Goal: Task Accomplishment & Management: Use online tool/utility

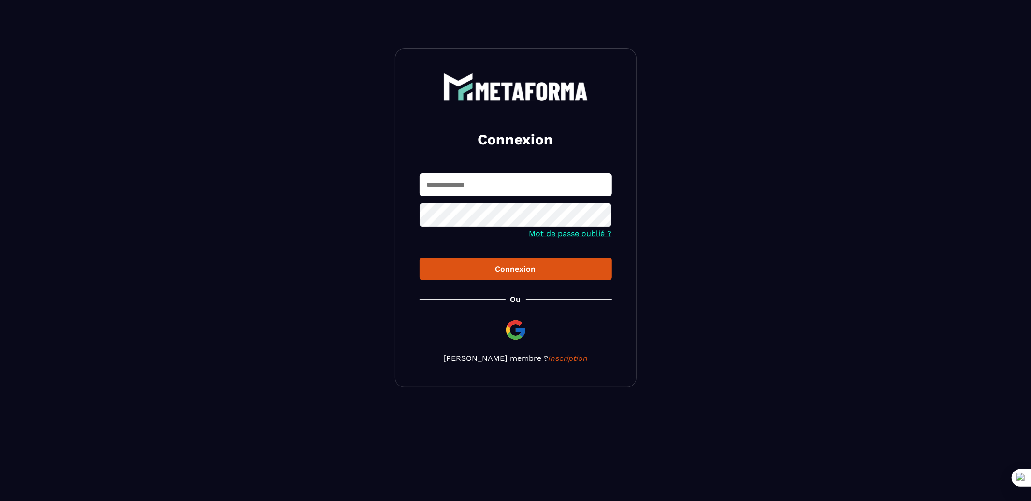
click at [584, 190] on input "text" at bounding box center [515, 184] width 192 height 23
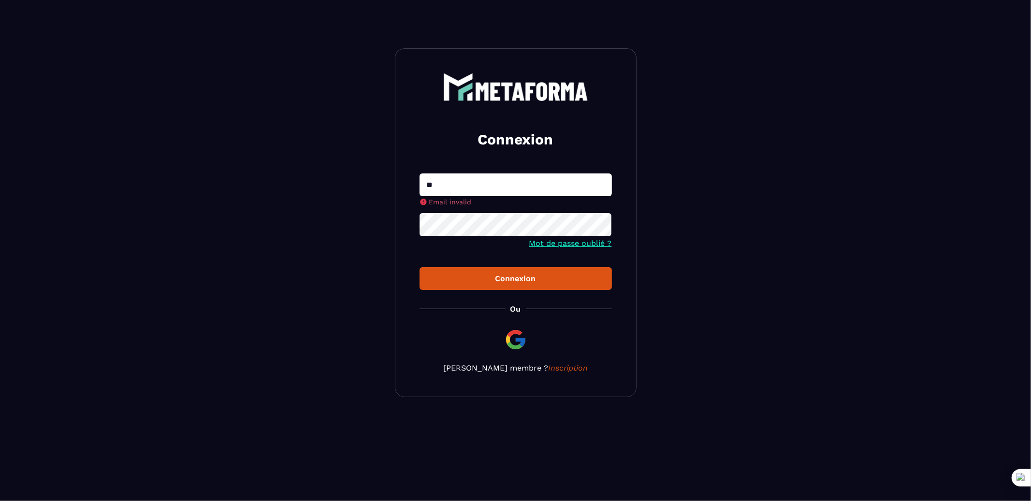
type input "**********"
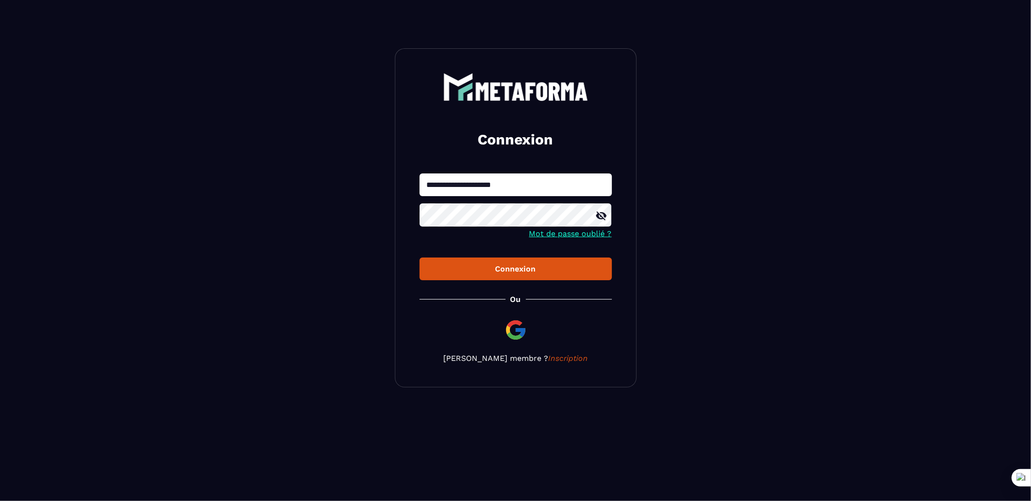
click at [419, 258] on button "Connexion" at bounding box center [515, 269] width 192 height 23
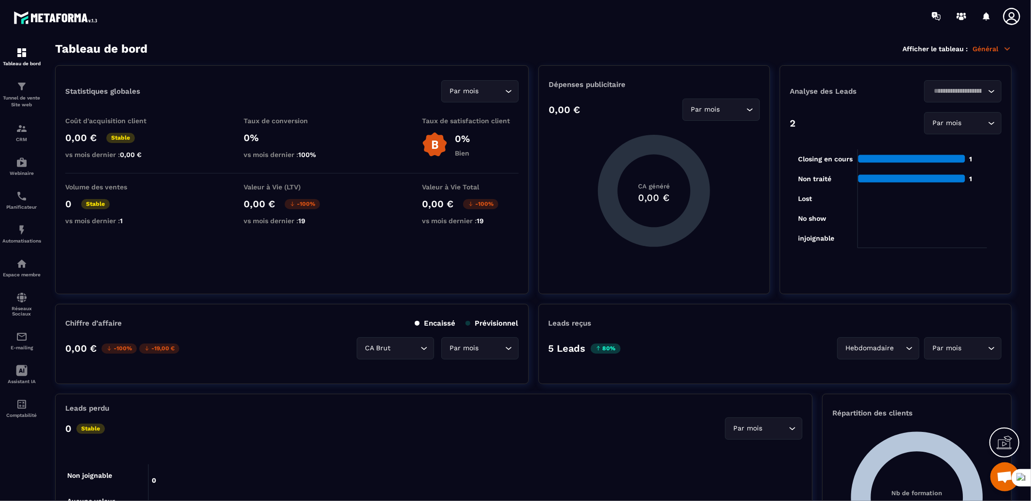
click at [1016, 14] on icon at bounding box center [1011, 16] width 19 height 19
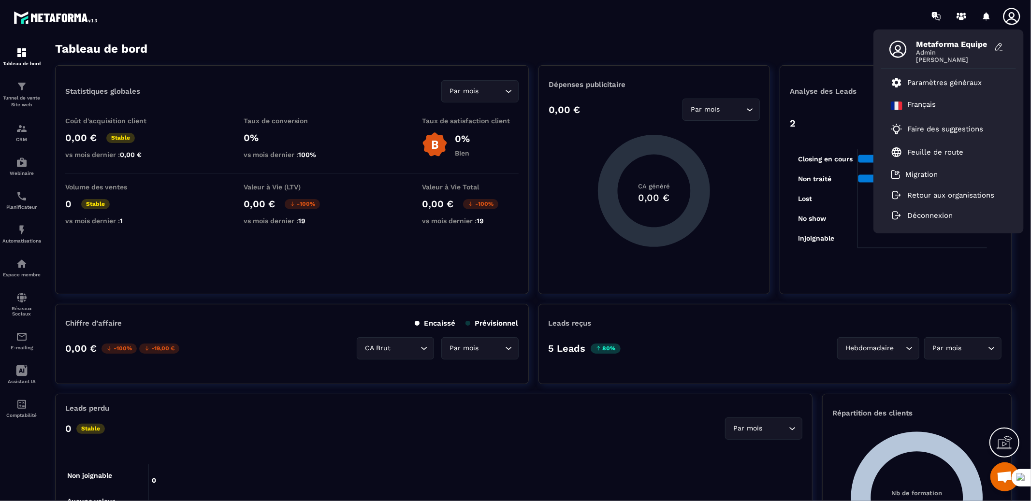
click at [1016, 14] on icon at bounding box center [1011, 16] width 19 height 19
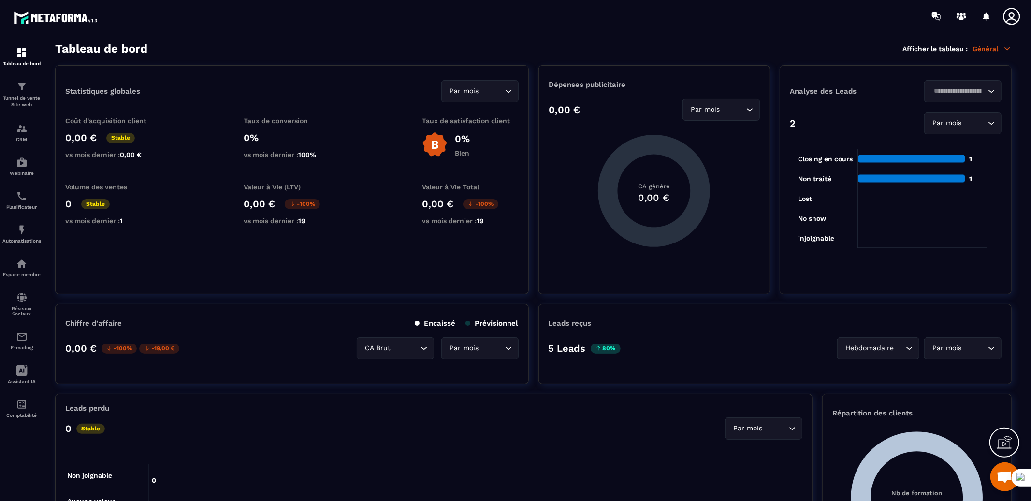
click at [1016, 14] on icon at bounding box center [1011, 16] width 19 height 19
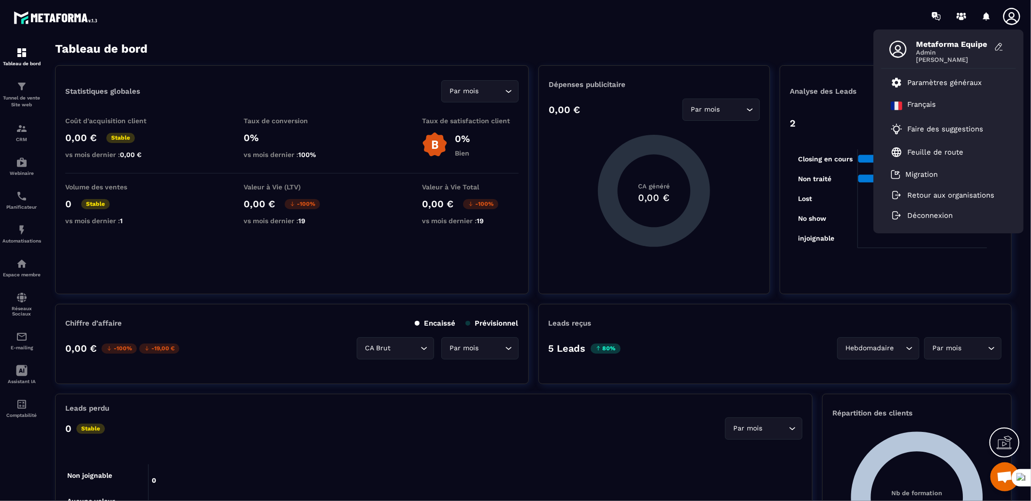
click at [572, 47] on div "Tableau de bord Afficher le tableau : Général" at bounding box center [533, 49] width 956 height 14
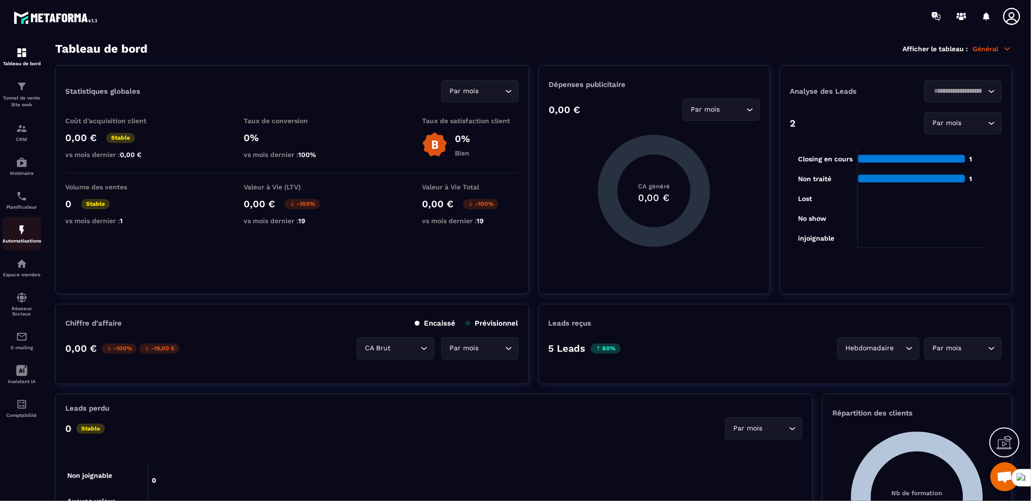
click at [19, 234] on img at bounding box center [22, 230] width 12 height 12
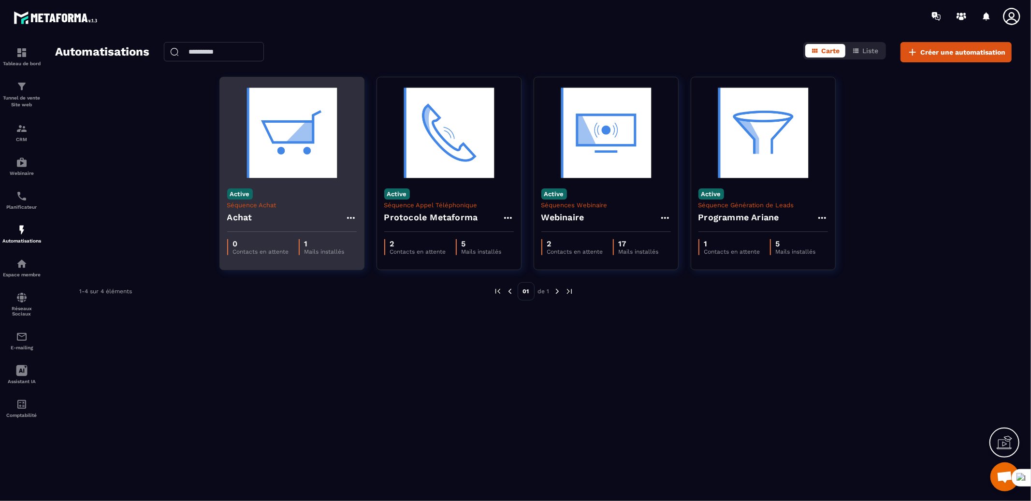
click at [289, 205] on p "Séquence Achat" at bounding box center [291, 204] width 129 height 7
click at [304, 146] on img at bounding box center [291, 133] width 129 height 97
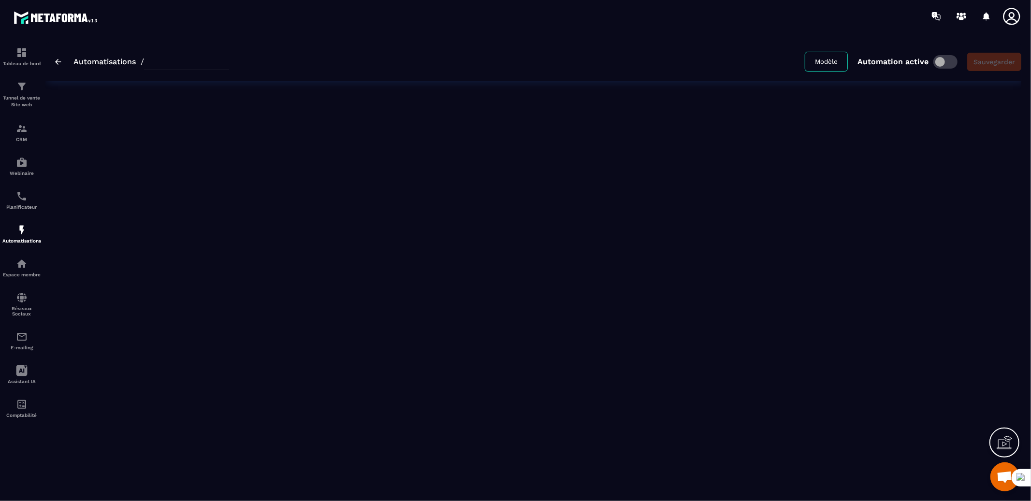
type input "*****"
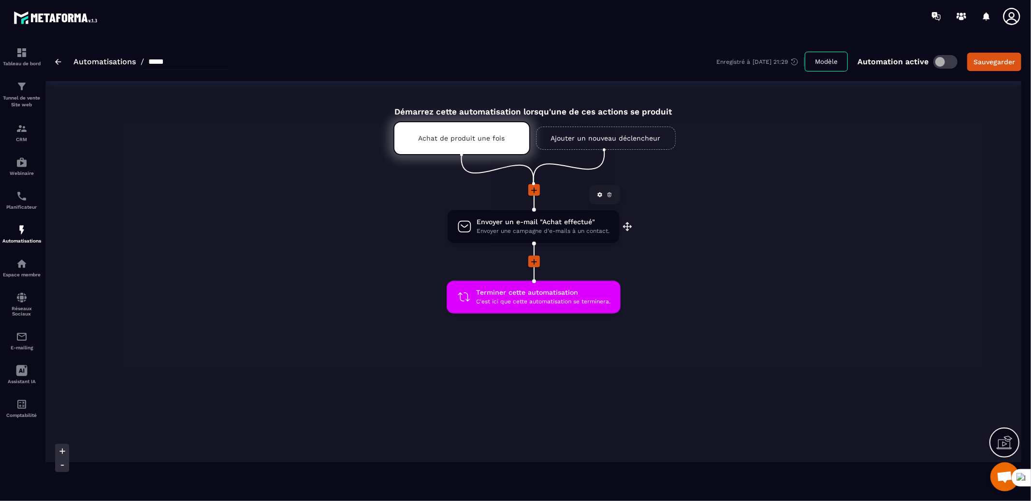
click at [492, 233] on span "Envoyer une campagne d'e-mails à un contact." at bounding box center [542, 231] width 133 height 9
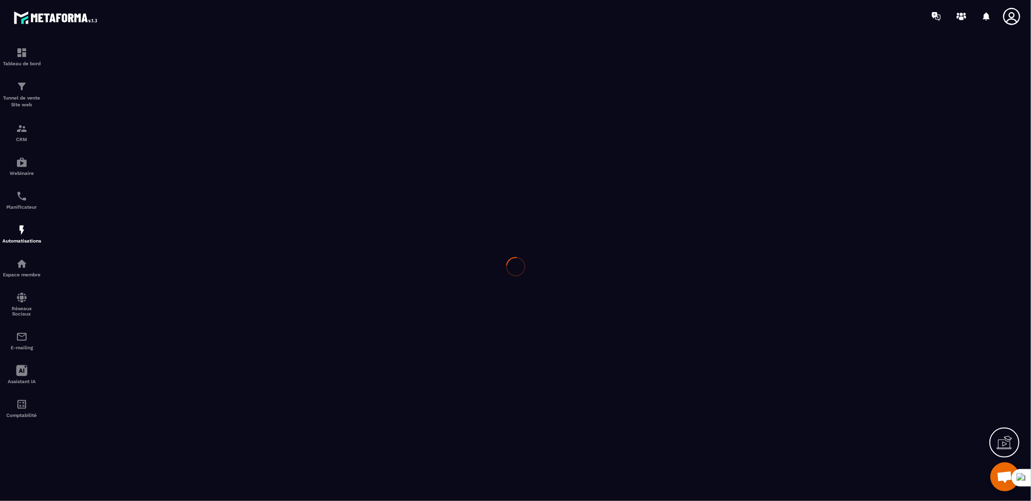
click at [495, 232] on div at bounding box center [515, 266] width 1031 height 469
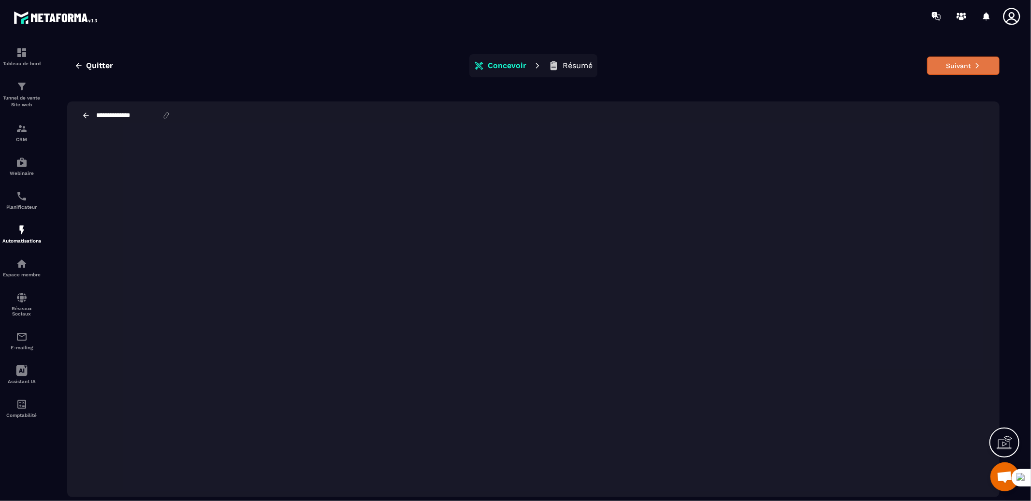
click at [973, 64] on button "Suivant" at bounding box center [963, 66] width 72 height 18
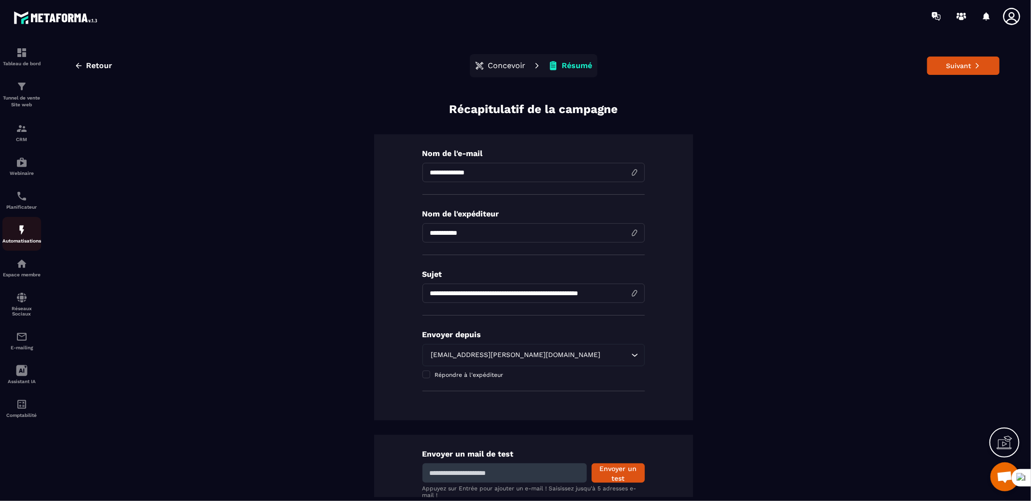
click at [17, 236] on div "Automatisations" at bounding box center [21, 233] width 39 height 19
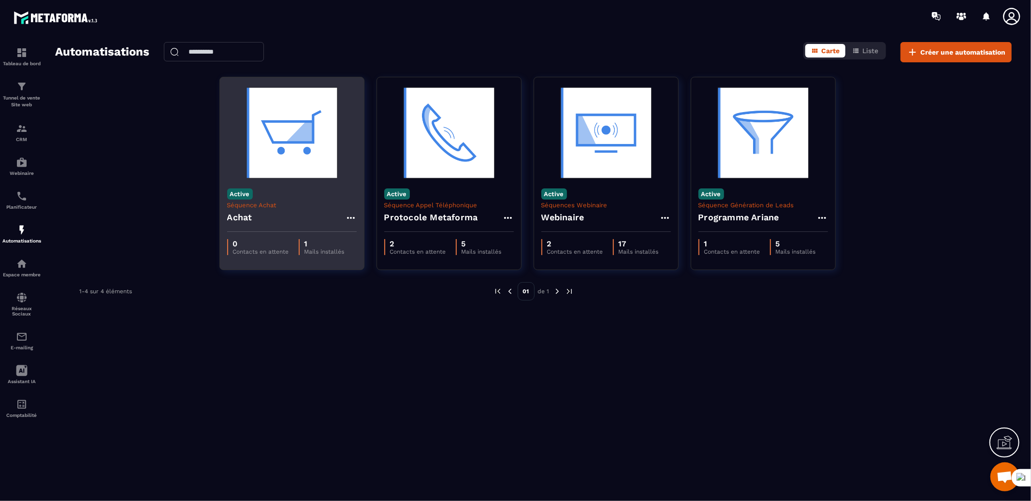
click at [286, 189] on div "Active Séquence Achat Achat" at bounding box center [292, 206] width 144 height 51
click at [283, 182] on div "Active Séquence Achat Achat" at bounding box center [292, 206] width 144 height 51
click at [284, 211] on div "Achat" at bounding box center [291, 220] width 129 height 23
click at [257, 215] on div "Achat" at bounding box center [291, 220] width 129 height 23
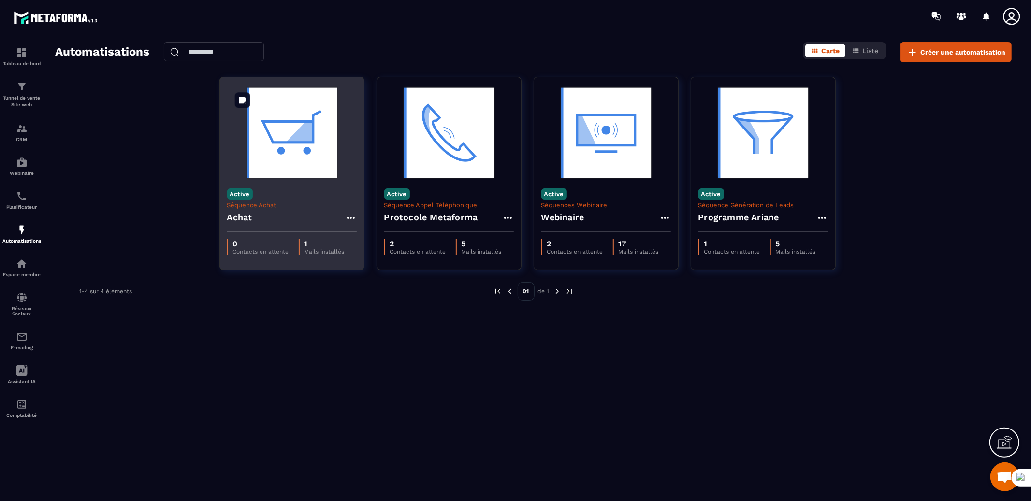
click at [268, 165] on img at bounding box center [291, 133] width 129 height 97
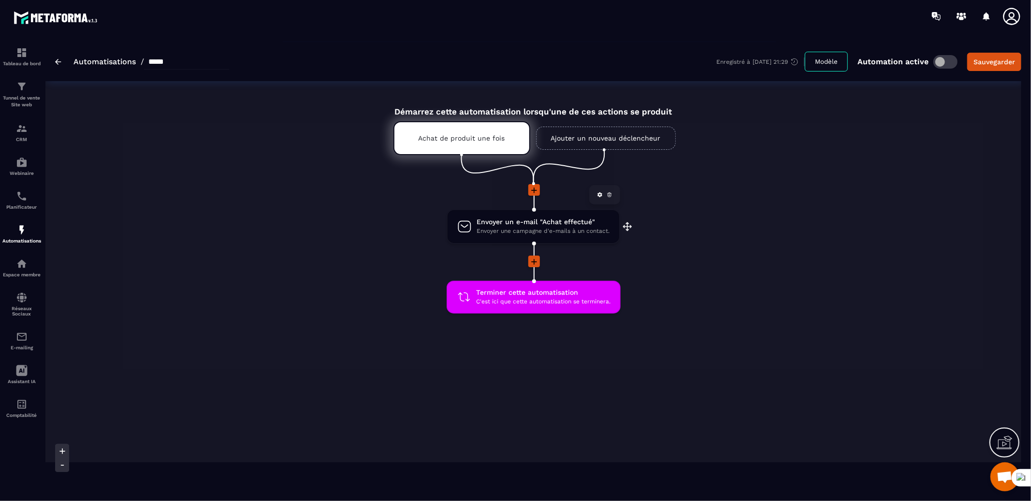
click at [458, 221] on icon at bounding box center [464, 226] width 14 height 14
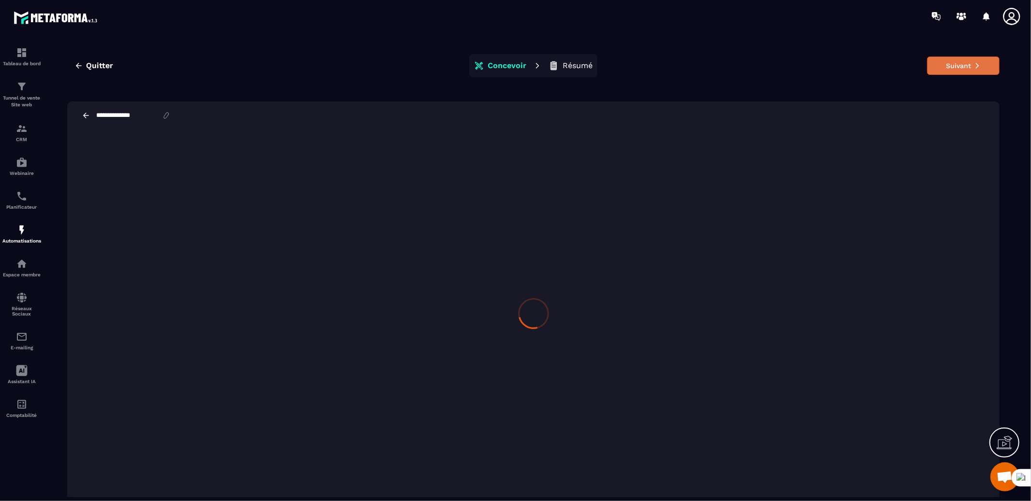
click at [966, 70] on button "Suivant" at bounding box center [963, 66] width 72 height 18
click at [569, 67] on div at bounding box center [515, 250] width 1031 height 501
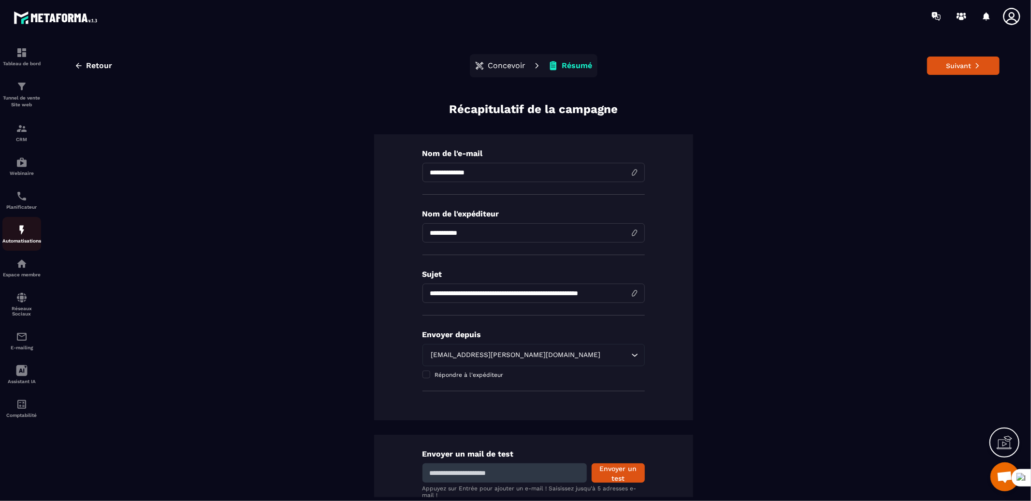
click at [24, 235] on img at bounding box center [22, 230] width 12 height 12
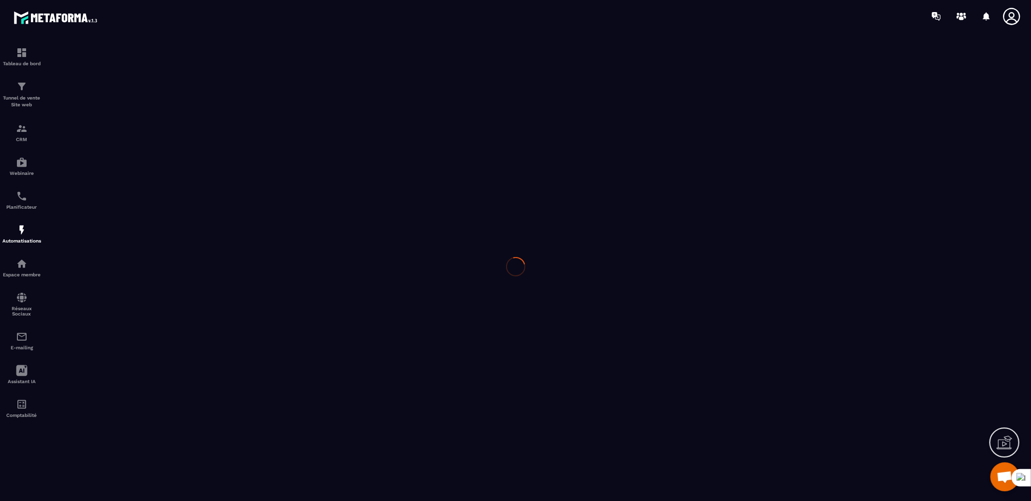
click at [24, 235] on div at bounding box center [515, 266] width 1031 height 469
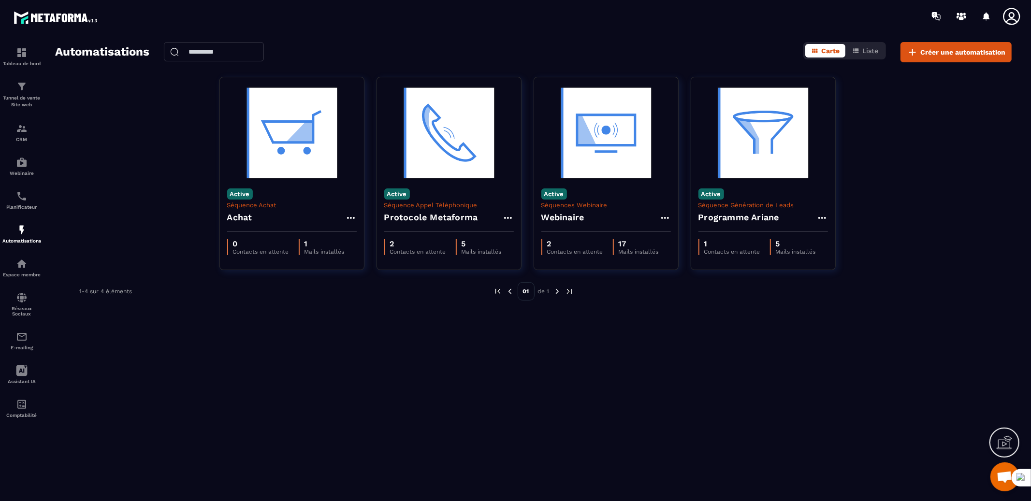
click at [1014, 16] on icon at bounding box center [1010, 16] width 17 height 17
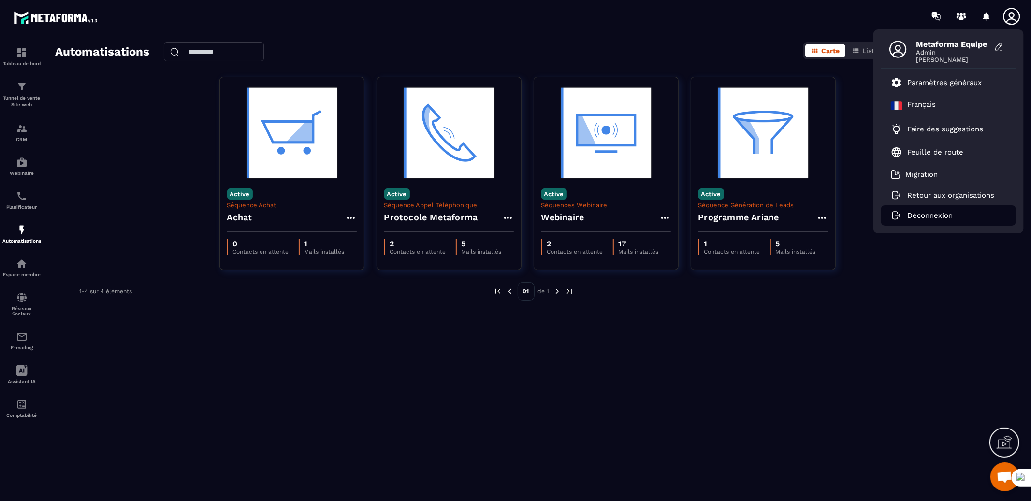
click at [928, 213] on p "Déconnexion" at bounding box center [929, 215] width 45 height 9
